Goal: Information Seeking & Learning: Learn about a topic

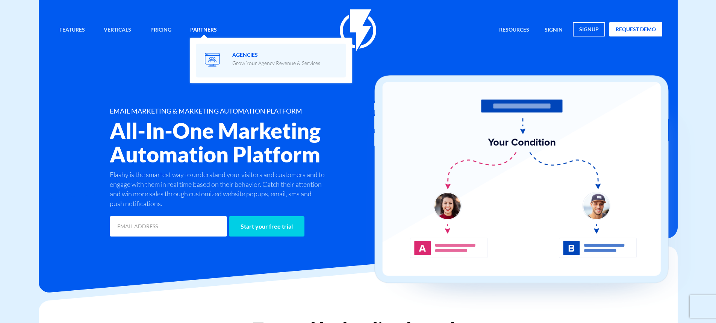
click at [241, 59] on p "Grow Your Agency Revenue & Services" at bounding box center [276, 63] width 88 height 8
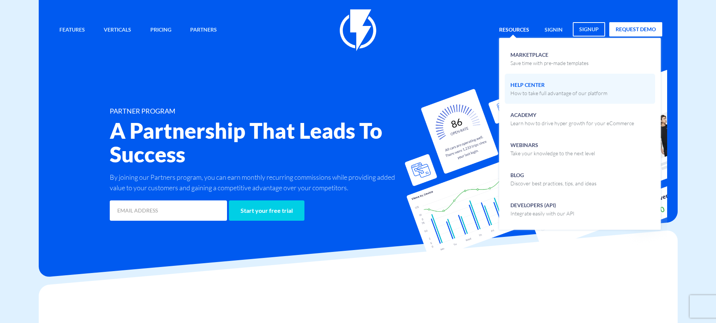
click at [542, 87] on span "Help Center How to take full advantage of our platform" at bounding box center [559, 88] width 97 height 18
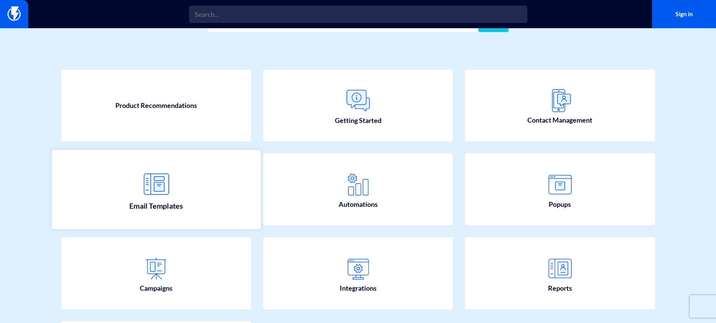
scroll to position [75, 0]
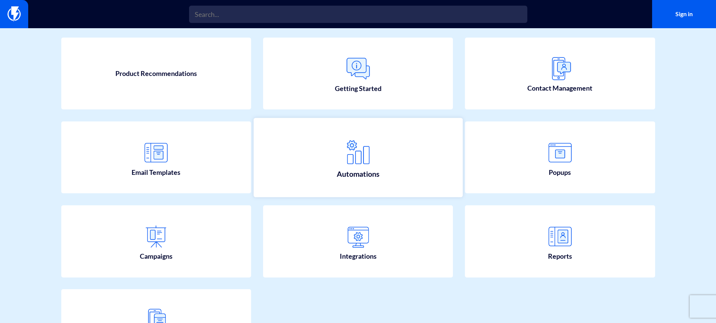
click at [326, 182] on link "Automations" at bounding box center [357, 157] width 209 height 79
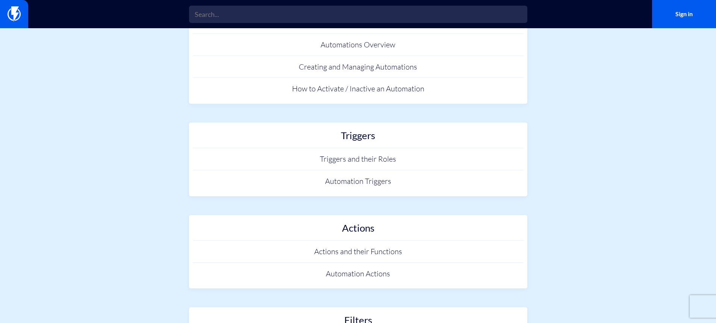
scroll to position [75, 0]
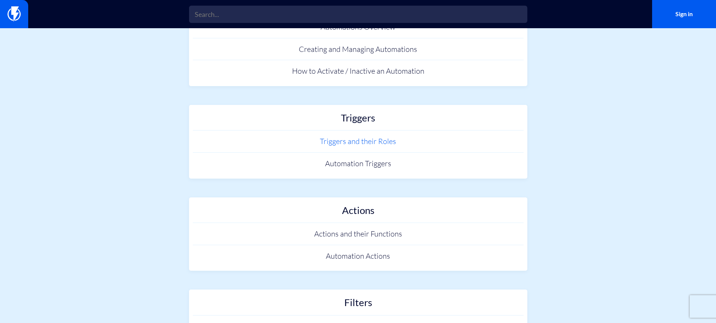
click at [348, 146] on link "Triggers and their Roles" at bounding box center [358, 141] width 331 height 22
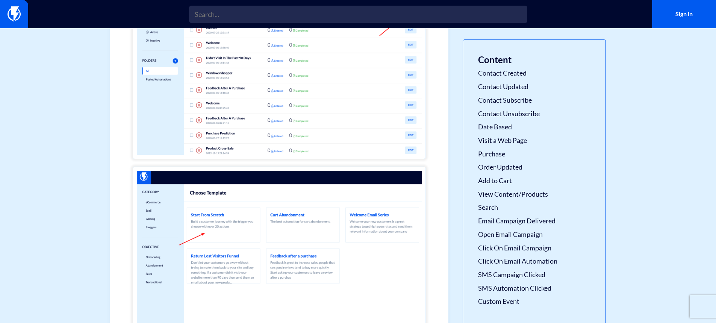
scroll to position [414, 0]
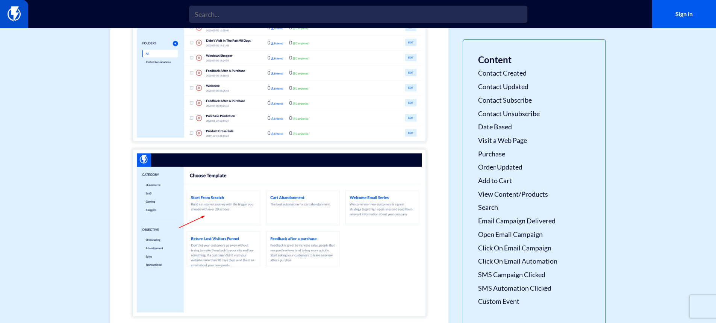
click at [27, 21] on link at bounding box center [14, 14] width 28 height 28
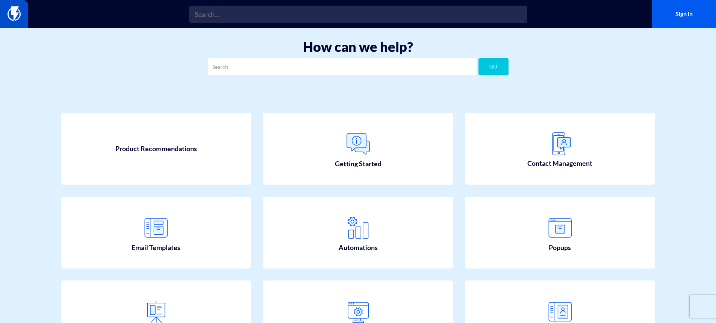
click at [10, 18] on img at bounding box center [14, 13] width 13 height 15
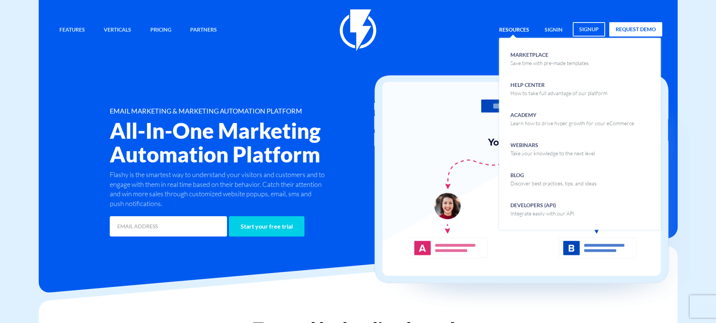
click at [523, 29] on link "Resources" at bounding box center [514, 30] width 41 height 16
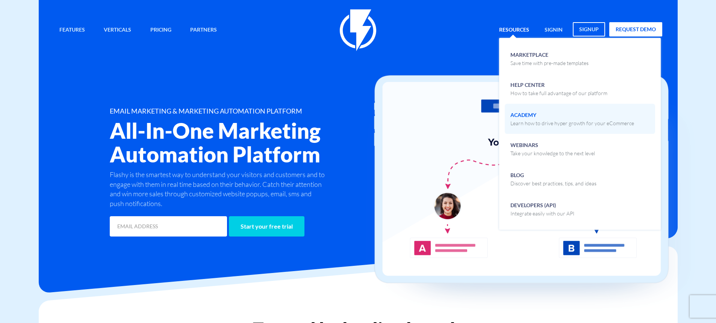
click at [530, 117] on span "Academy Learn how to drive hyper growth for your eCommerce" at bounding box center [573, 118] width 124 height 18
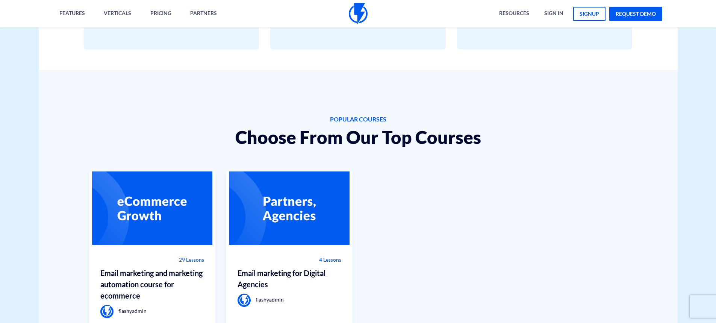
scroll to position [451, 0]
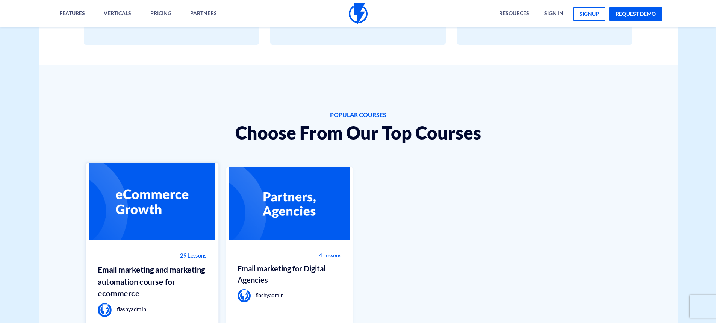
click at [163, 197] on img at bounding box center [152, 201] width 133 height 77
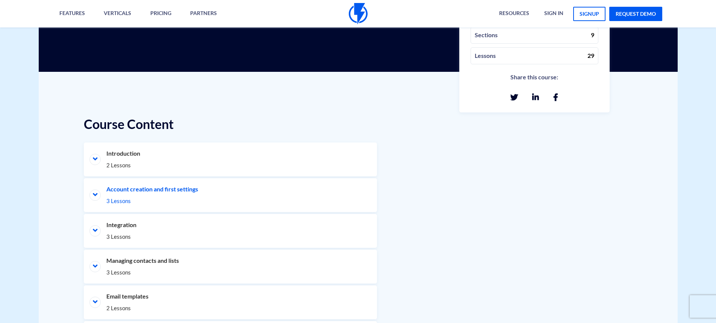
scroll to position [338, 0]
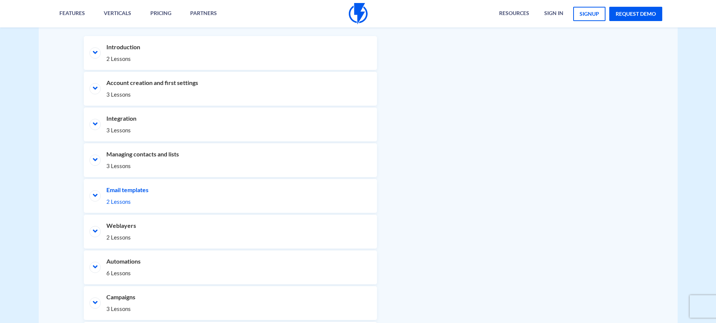
click at [133, 188] on li "Email templates 2 Lessons" at bounding box center [230, 196] width 293 height 34
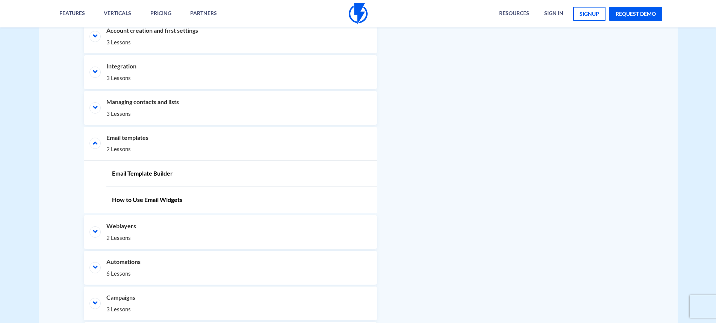
scroll to position [429, 0]
click at [143, 172] on link "Email Template Builder" at bounding box center [241, 173] width 271 height 26
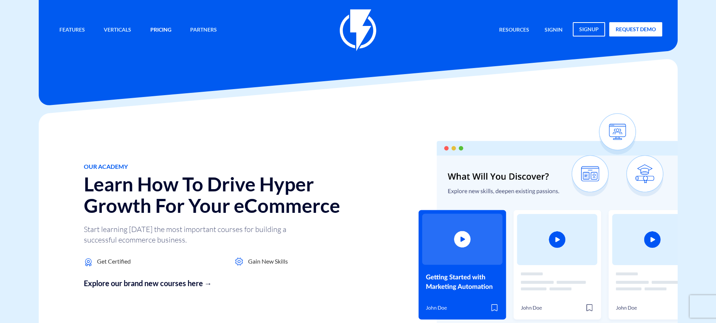
click at [161, 27] on link "Pricing" at bounding box center [161, 30] width 32 height 16
